Goal: Task Accomplishment & Management: Manage account settings

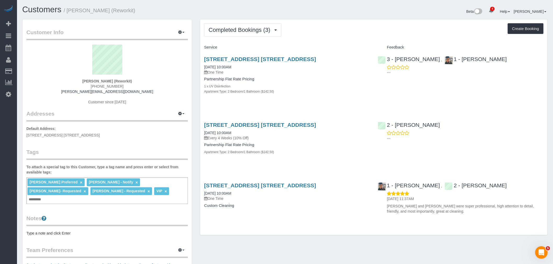
click at [303, 31] on div "Completed Bookings (3) Completed Bookings (3) Upcoming Bookings (6) Cancelled B…" at bounding box center [373, 29] width 339 height 13
click at [230, 30] on span "Completed Bookings (3)" at bounding box center [240, 30] width 64 height 7
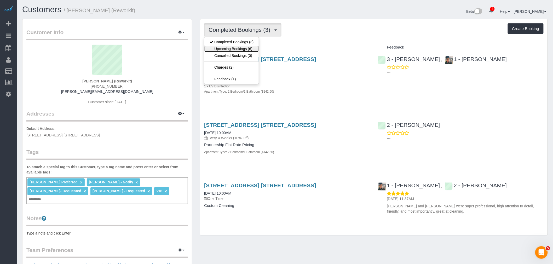
click at [232, 47] on link "Upcoming Bookings (6)" at bounding box center [231, 48] width 54 height 7
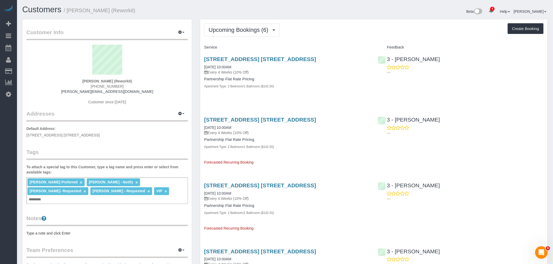
click at [330, 43] on div "Upcoming Bookings (6) Completed Bookings (3) Upcoming Bookings (6) Cancelled Bo…" at bounding box center [373, 232] width 347 height 426
click at [309, 80] on h4 "Partnership Flat Rate Pricing" at bounding box center [287, 79] width 166 height 4
drag, startPoint x: 201, startPoint y: 68, endPoint x: 221, endPoint y: 66, distance: 20.8
click at [221, 66] on div "[STREET_ADDRESS] [STREET_ADDRESS] [DATE] 10:00AM Every 4 Weeks (10% Off) Partne…" at bounding box center [286, 76] width 173 height 48
copy link "09/08/202"
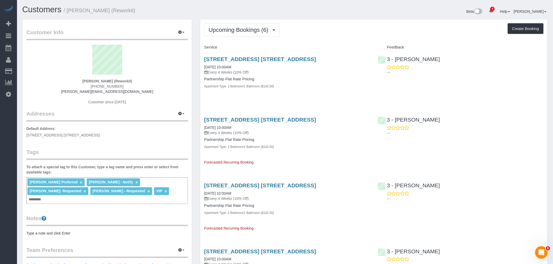
click at [486, 86] on div "[STREET_ADDRESS] [STREET_ADDRESS] [DATE] 10:00AM Every 4 Weeks (10% Off) Partne…" at bounding box center [373, 76] width 347 height 48
click at [333, 84] on div "Apartment Type: 2 Bedroom/1 Bathroom ($142.50)" at bounding box center [287, 86] width 166 height 5
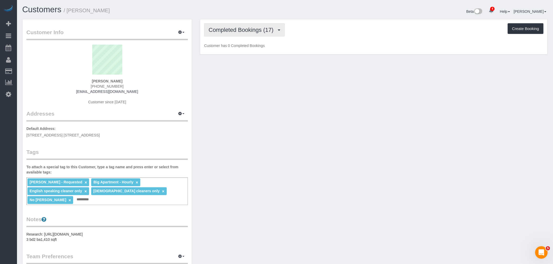
click at [245, 30] on span "Completed Bookings (17)" at bounding box center [241, 30] width 67 height 7
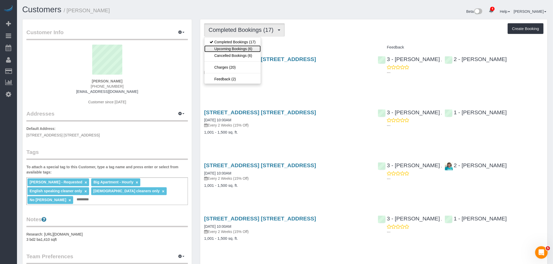
click at [243, 48] on link "Upcoming Bookings (6)" at bounding box center [232, 48] width 56 height 7
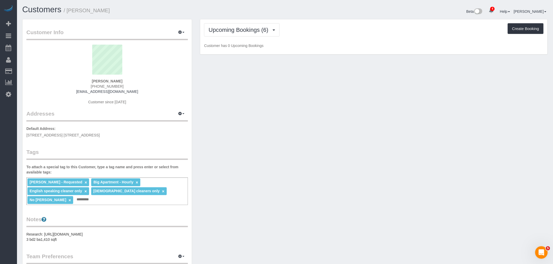
drag, startPoint x: 314, startPoint y: 36, endPoint x: 299, endPoint y: 59, distance: 27.0
click at [314, 36] on div "Upcoming Bookings (6) Completed Bookings (17) Upcoming Bookings (6) Cancelled B…" at bounding box center [373, 29] width 339 height 13
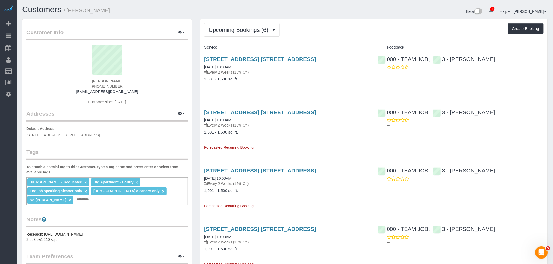
click at [319, 88] on div "24-30 Bayard Street, Apt. 8b, Brooklyn, NY 11211 08/29/2025 10:00AM Every 2 Wee…" at bounding box center [286, 72] width 173 height 40
click at [335, 38] on div "Upcoming Bookings (6) Completed Bookings (17) Upcoming Bookings (6) Cancelled B…" at bounding box center [373, 210] width 347 height 382
click at [330, 32] on div "Upcoming Bookings (6) Completed Bookings (17) Upcoming Bookings (6) Cancelled B…" at bounding box center [373, 29] width 339 height 13
